Goal: Navigation & Orientation: Find specific page/section

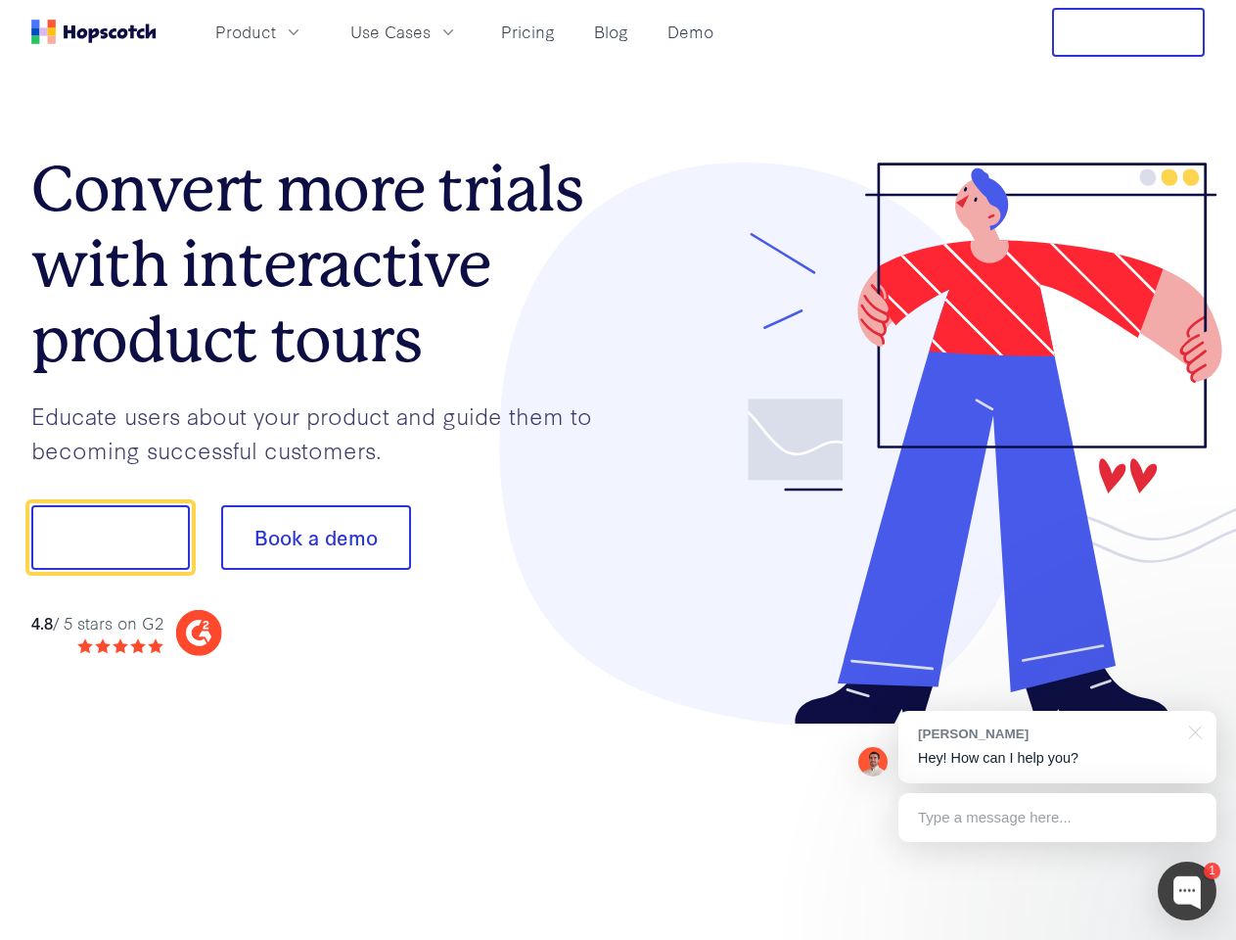
click at [619, 470] on div at bounding box center [912, 443] width 587 height 563
click at [276, 31] on span "Product" at bounding box center [245, 32] width 61 height 24
click at [431, 31] on span "Use Cases" at bounding box center [390, 32] width 80 height 24
click at [1129, 32] on button "Free Trial" at bounding box center [1128, 32] width 153 height 49
click at [110, 537] on button "Show me!" at bounding box center [110, 537] width 159 height 65
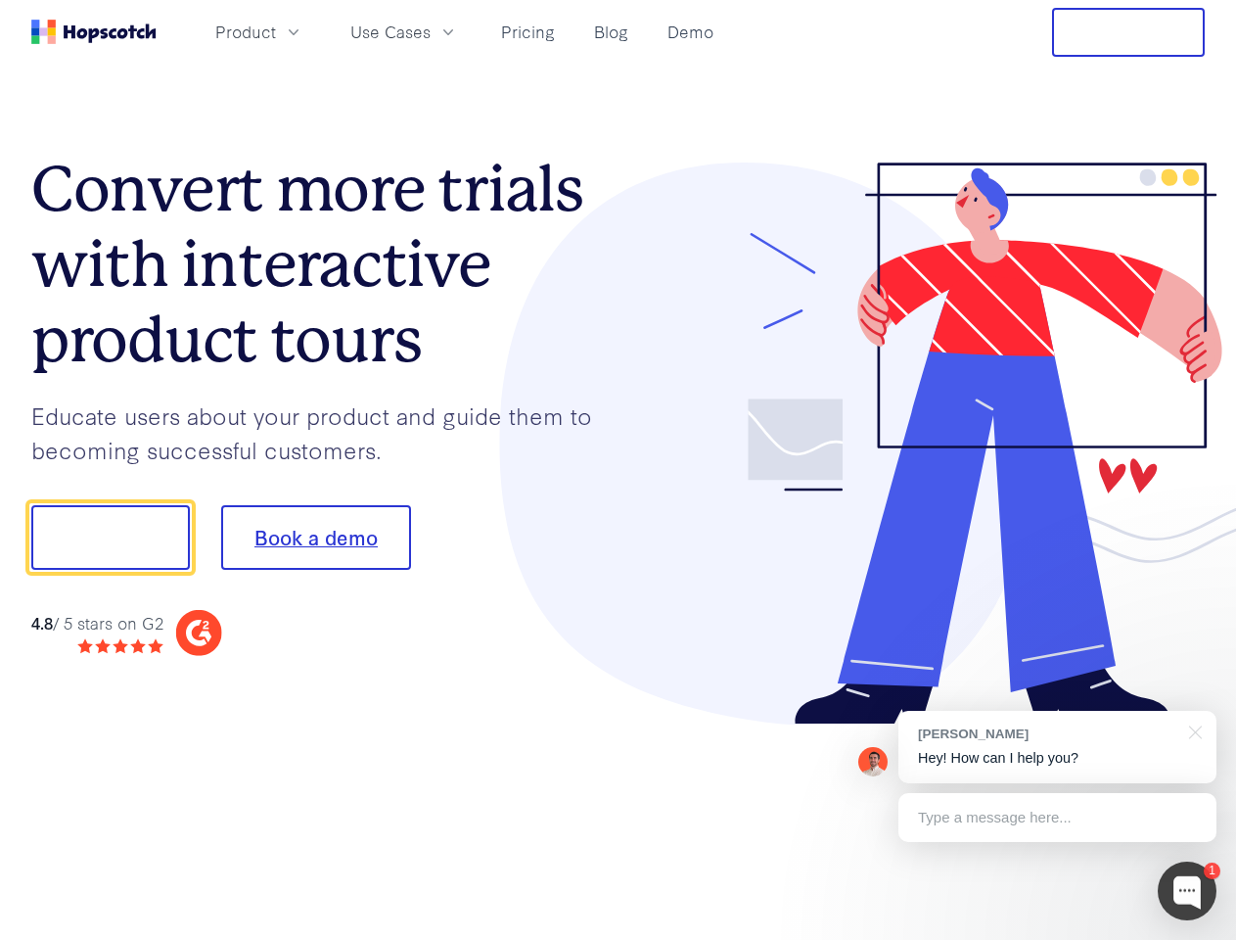
click at [315, 537] on button "Book a demo" at bounding box center [316, 537] width 190 height 65
click at [1187, 891] on div at bounding box center [1187, 890] width 59 height 59
click at [1057, 747] on div "[PERSON_NAME] Hey! How can I help you?" at bounding box center [1058, 747] width 318 height 72
click at [1192, 730] on div at bounding box center [1192, 731] width 49 height 40
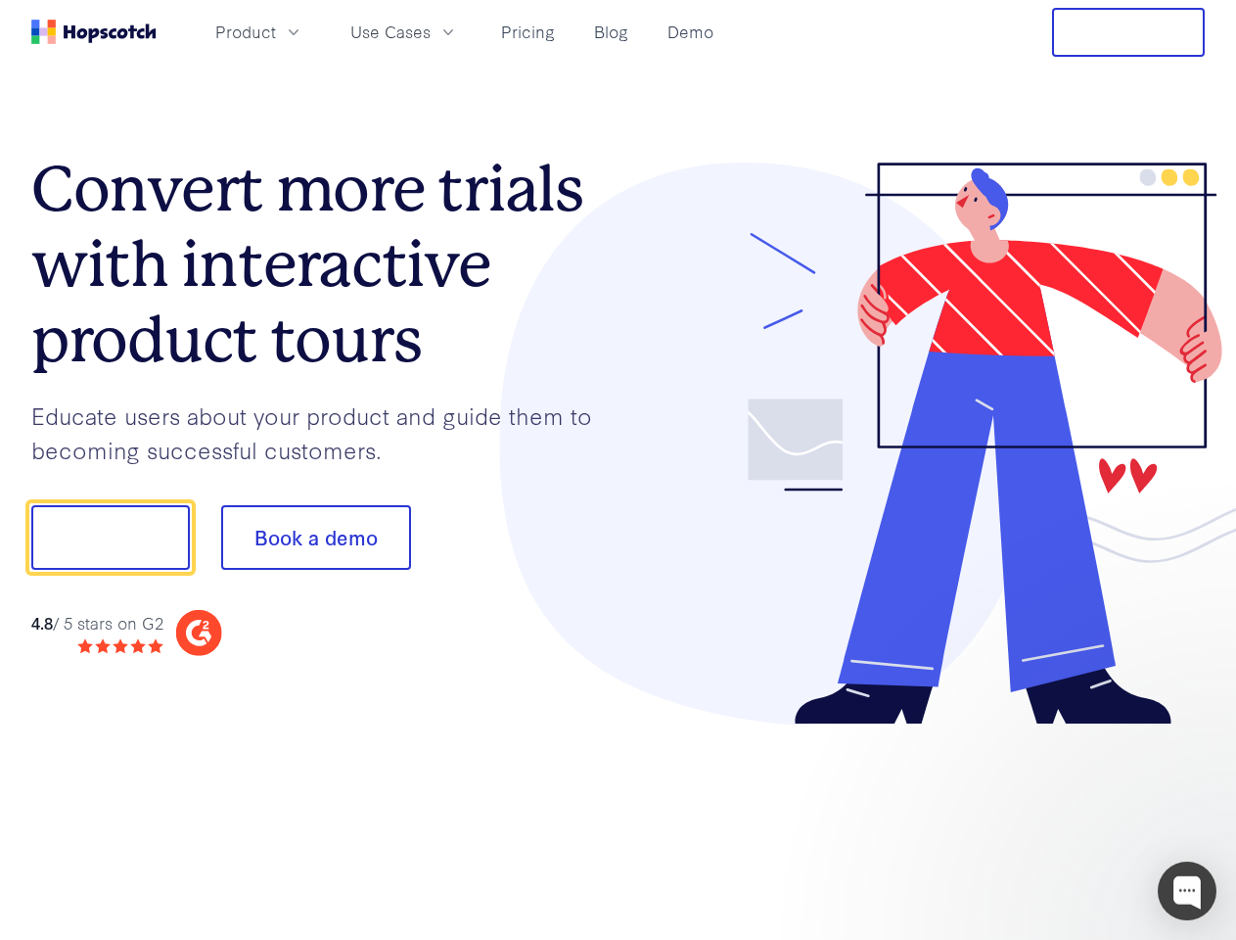
click at [1057, 817] on div at bounding box center [1033, 666] width 367 height 391
